Goal: Task Accomplishment & Management: Manage account settings

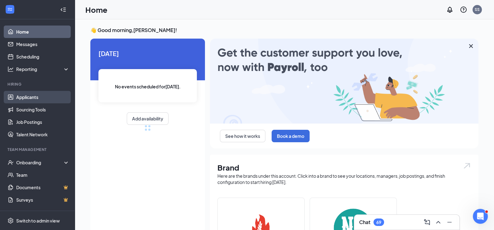
click at [28, 96] on link "Applicants" at bounding box center [42, 97] width 53 height 12
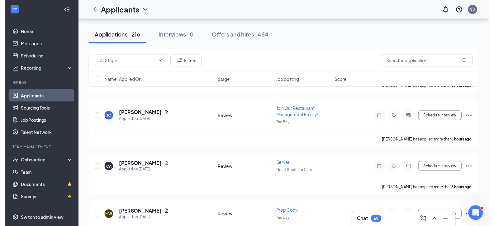
scroll to position [93, 0]
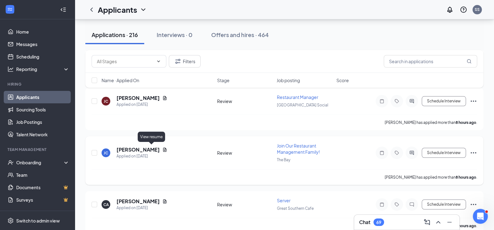
click at [162, 149] on icon "Document" at bounding box center [164, 149] width 5 height 5
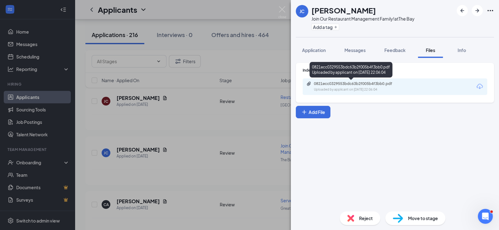
click at [342, 85] on div "0821ecc0329553bdc63b2f005b4f3bb0.pdf" at bounding box center [357, 83] width 87 height 5
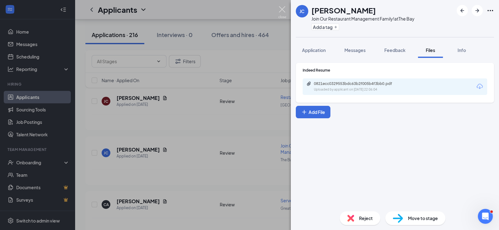
click at [282, 8] on img at bounding box center [282, 12] width 8 height 12
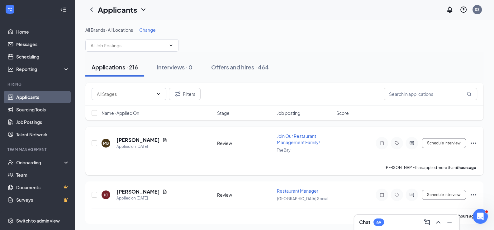
click at [473, 143] on icon "Ellipses" at bounding box center [473, 143] width 7 height 7
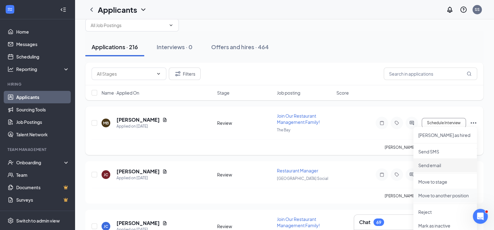
scroll to position [31, 0]
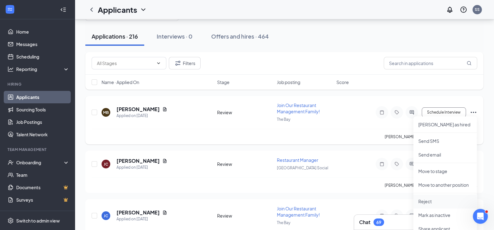
click at [428, 201] on p "Reject" at bounding box center [446, 202] width 54 height 6
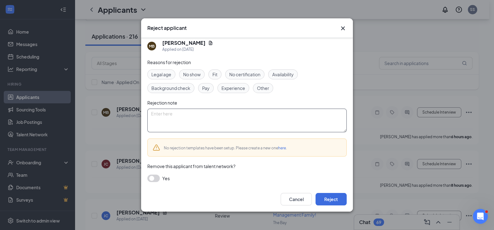
scroll to position [6, 0]
click at [163, 112] on textarea at bounding box center [246, 120] width 199 height 24
type textarea "P"
type textarea "K"
click at [156, 177] on button "button" at bounding box center [153, 177] width 12 height 7
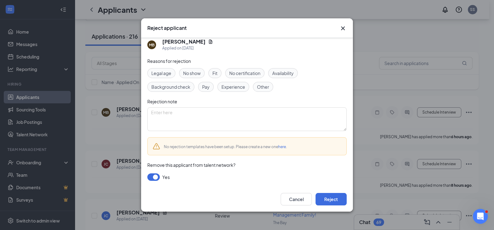
click at [344, 28] on icon "Cross" at bounding box center [342, 28] width 7 height 7
